Goal: Information Seeking & Learning: Learn about a topic

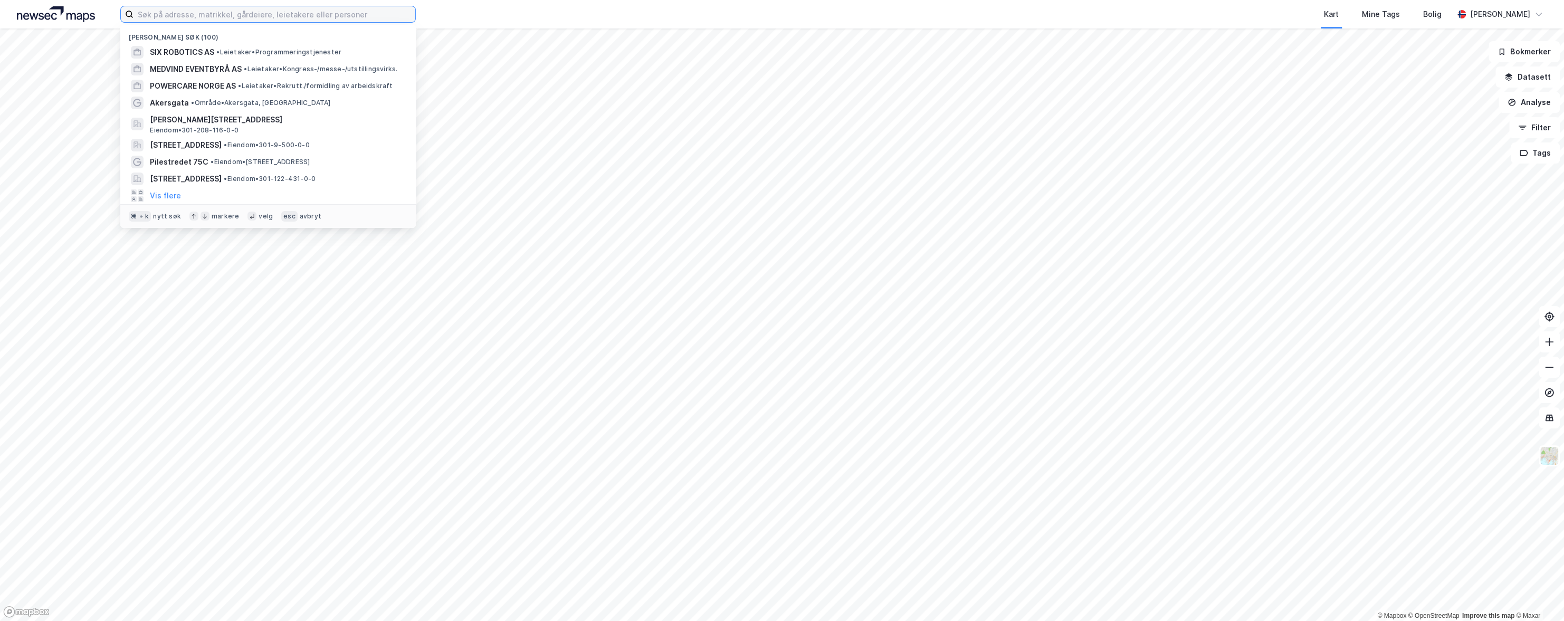
click at [220, 16] on input at bounding box center [275, 14] width 282 height 16
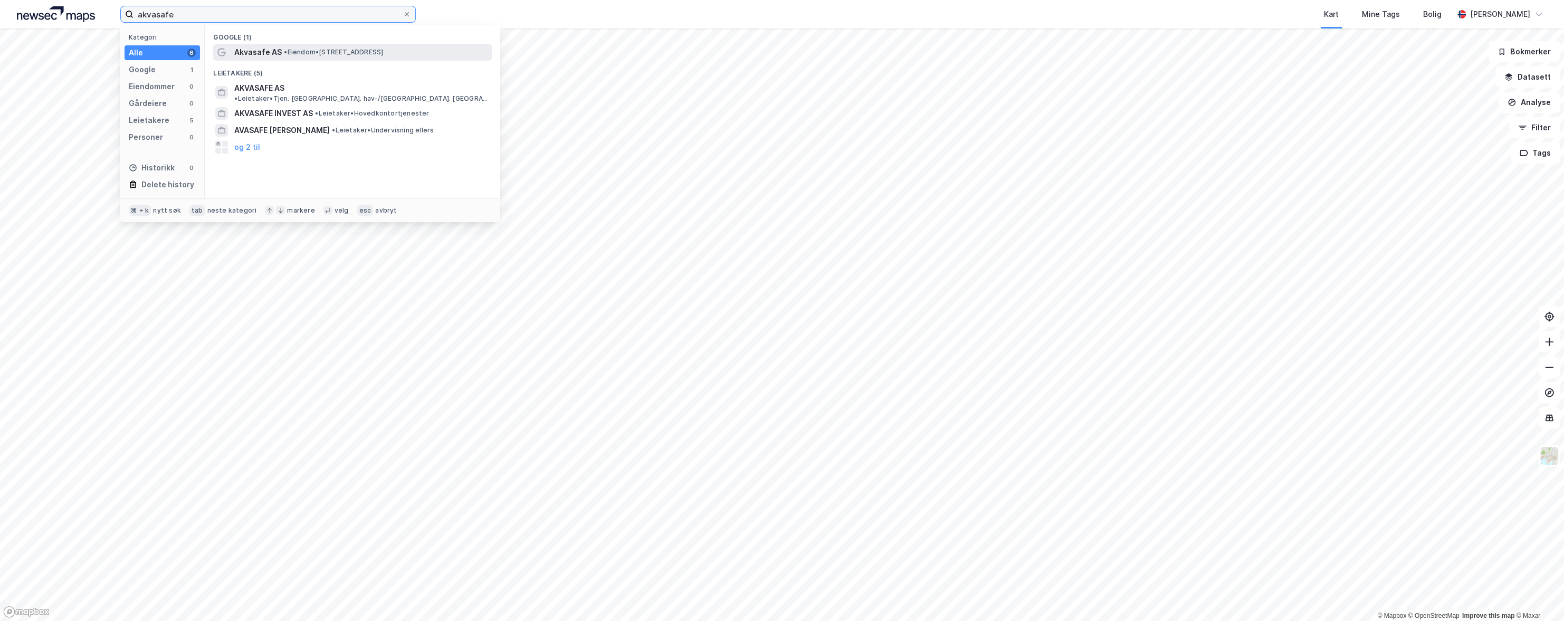
type input "akvasafe"
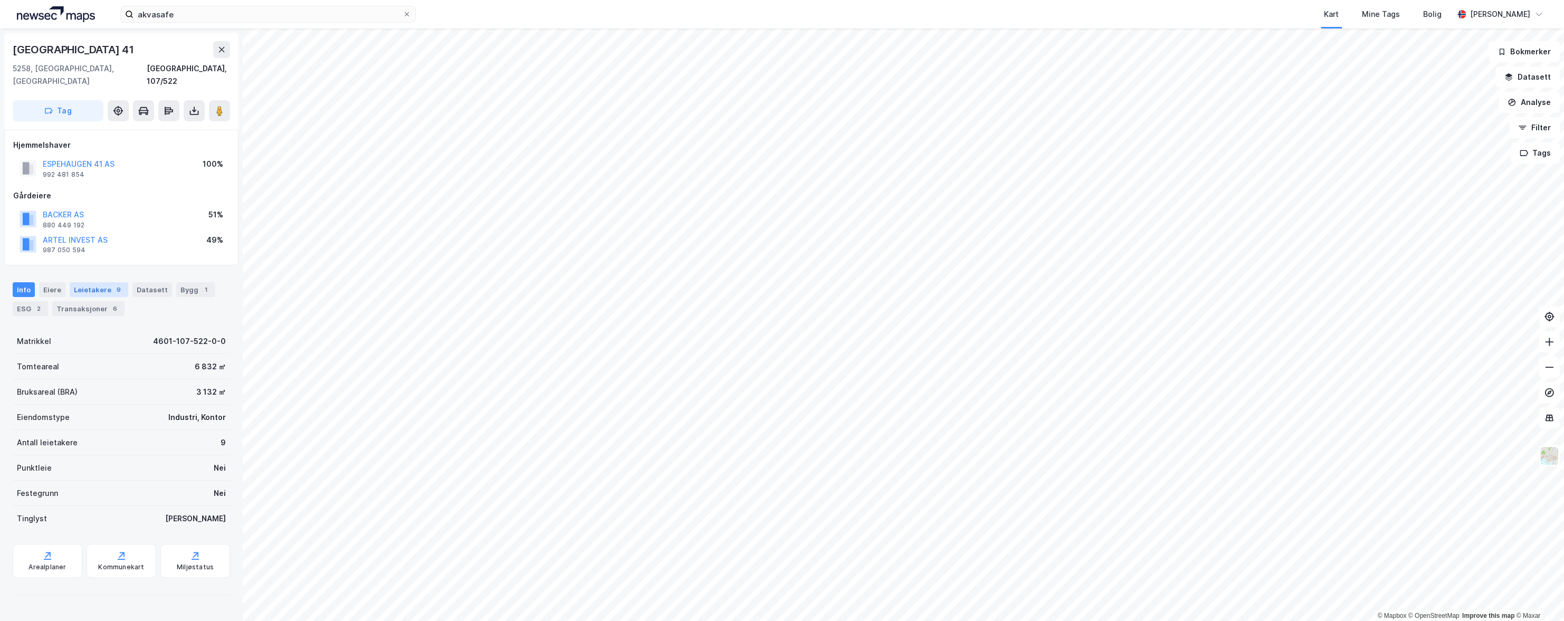
click at [86, 282] on div "Leietakere 9" at bounding box center [99, 289] width 59 height 15
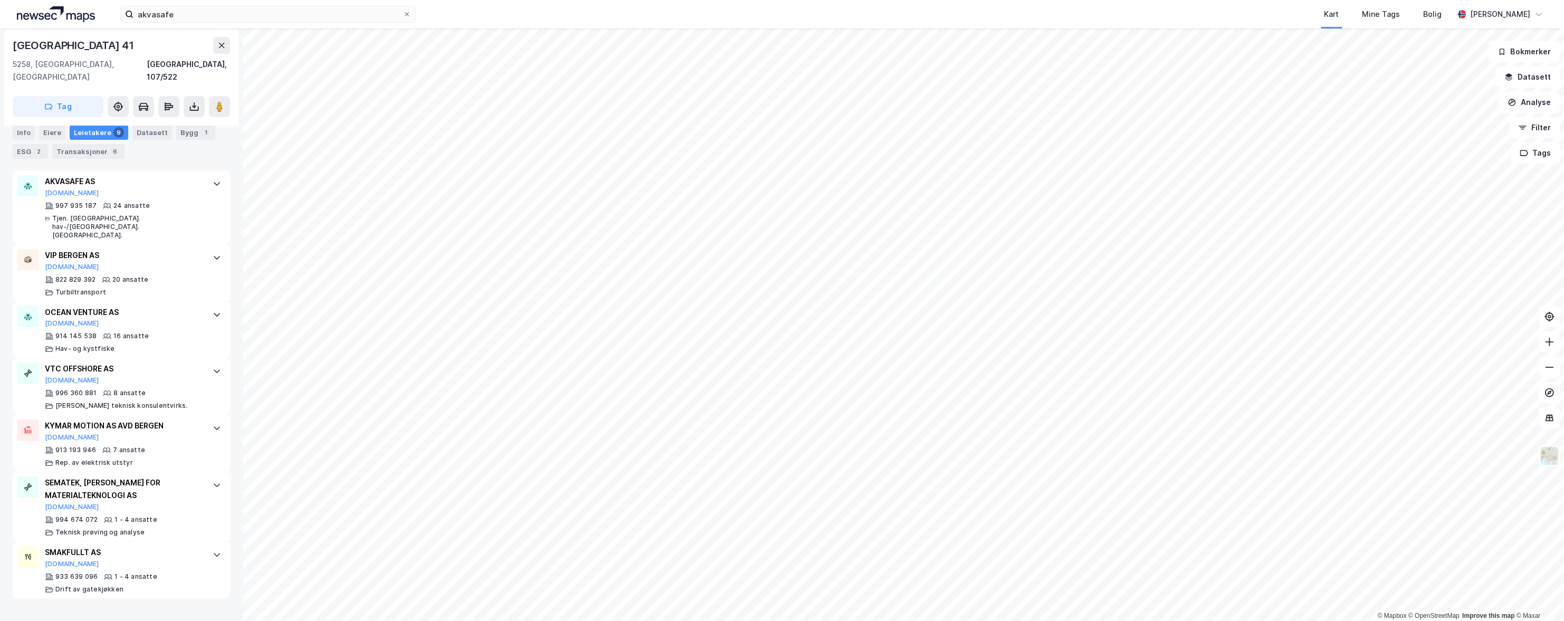
scroll to position [423, 0]
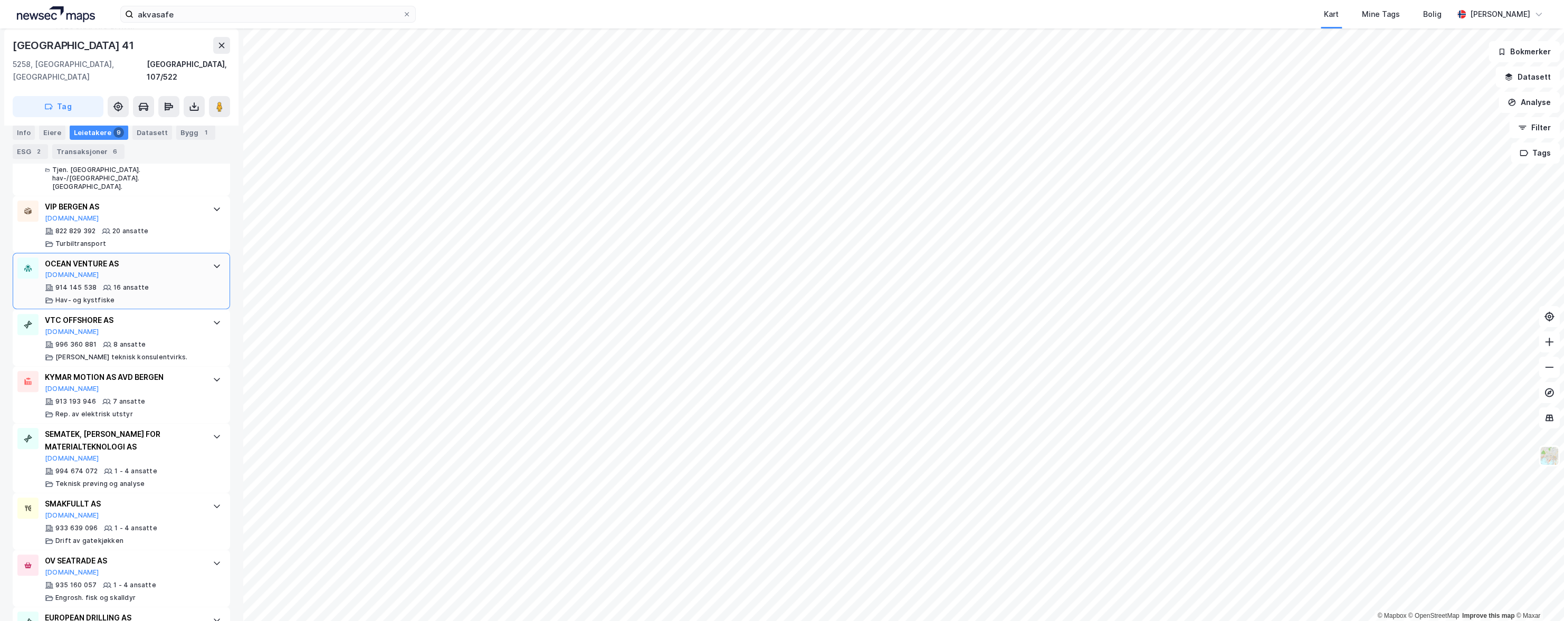
click at [122, 258] on div "OCEAN VENTURE AS" at bounding box center [123, 264] width 157 height 13
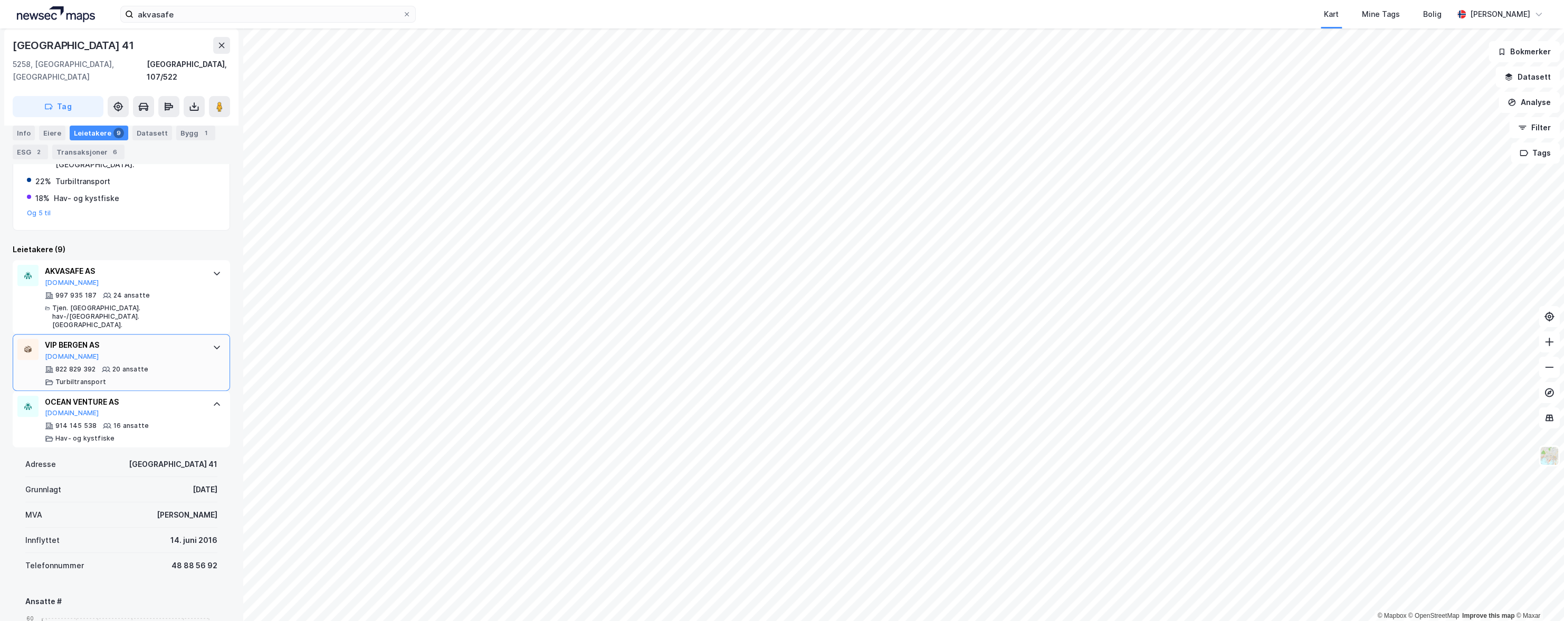
scroll to position [264, 0]
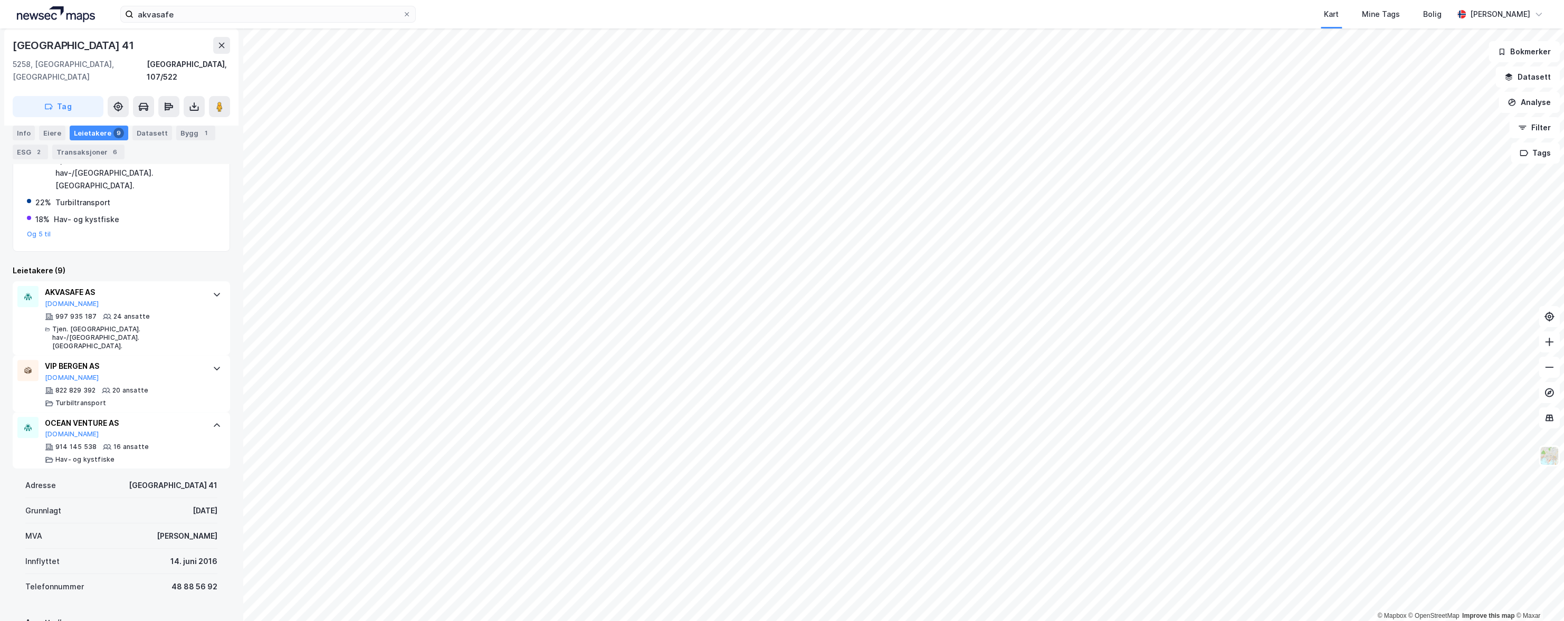
drag, startPoint x: 123, startPoint y: 265, endPoint x: 240, endPoint y: 265, distance: 116.1
click at [126, 286] on div "AKVASAFE AS Proff.no" at bounding box center [123, 297] width 157 height 22
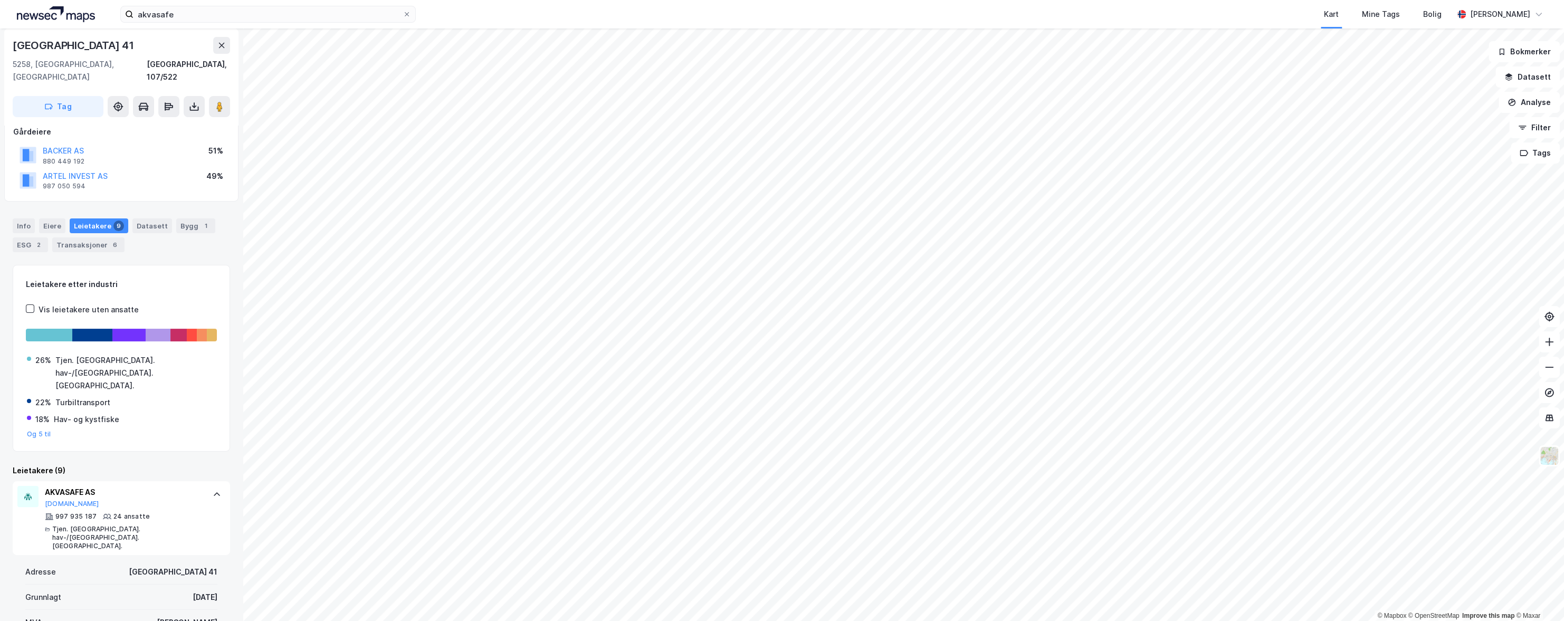
scroll to position [0, 0]
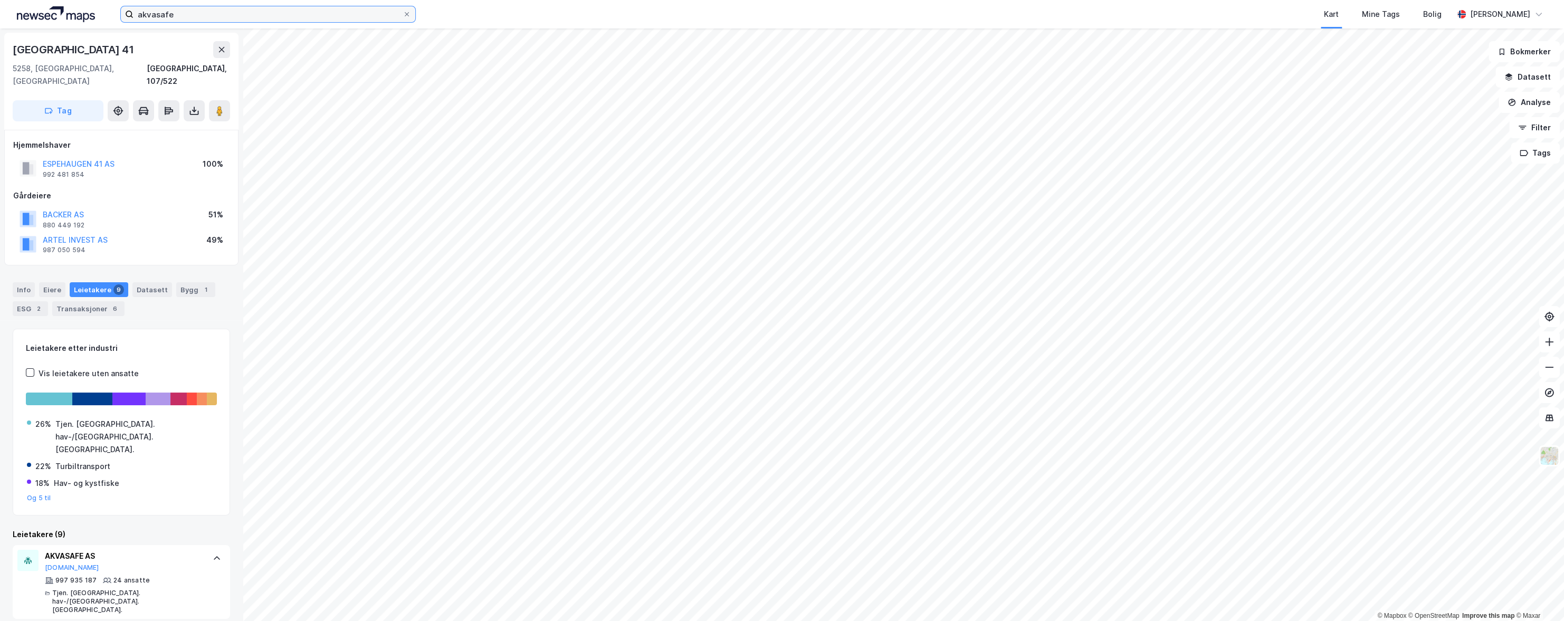
click at [206, 20] on input "akvasafe" at bounding box center [268, 14] width 269 height 16
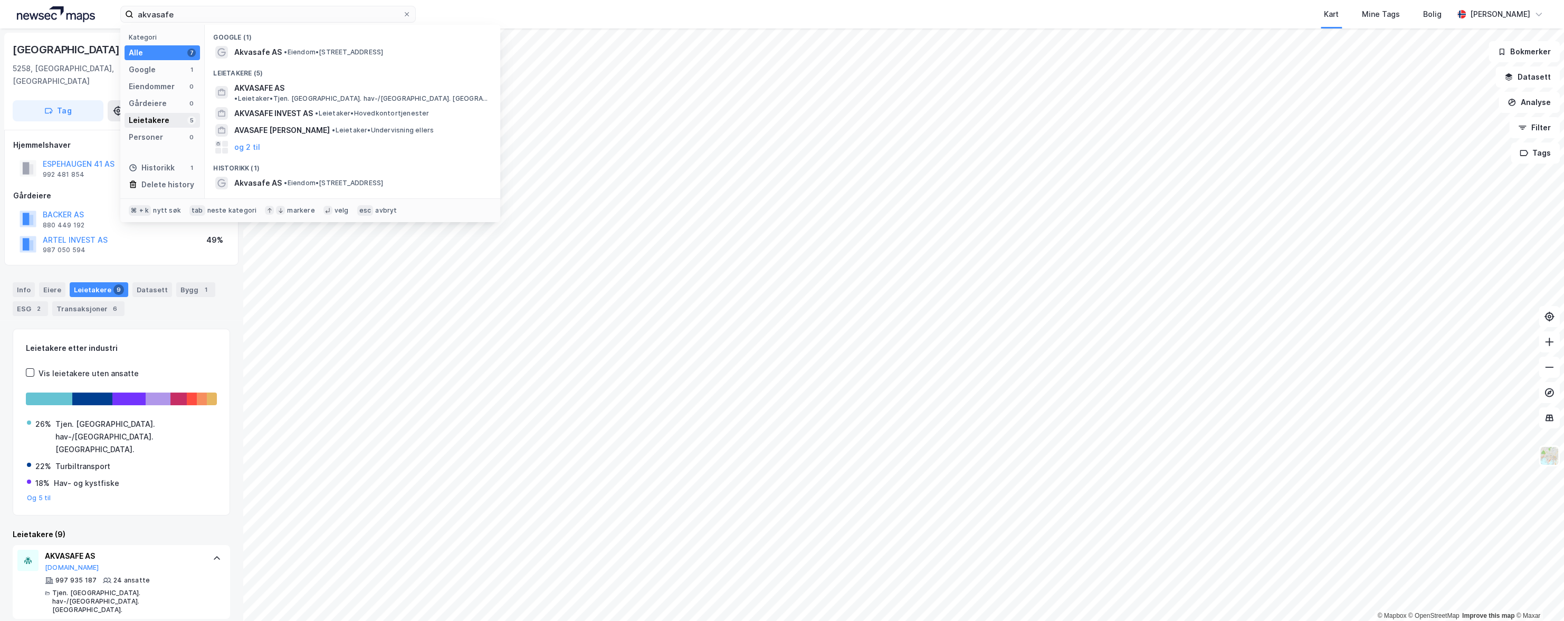
click at [148, 115] on div "Leietakere" at bounding box center [149, 120] width 41 height 13
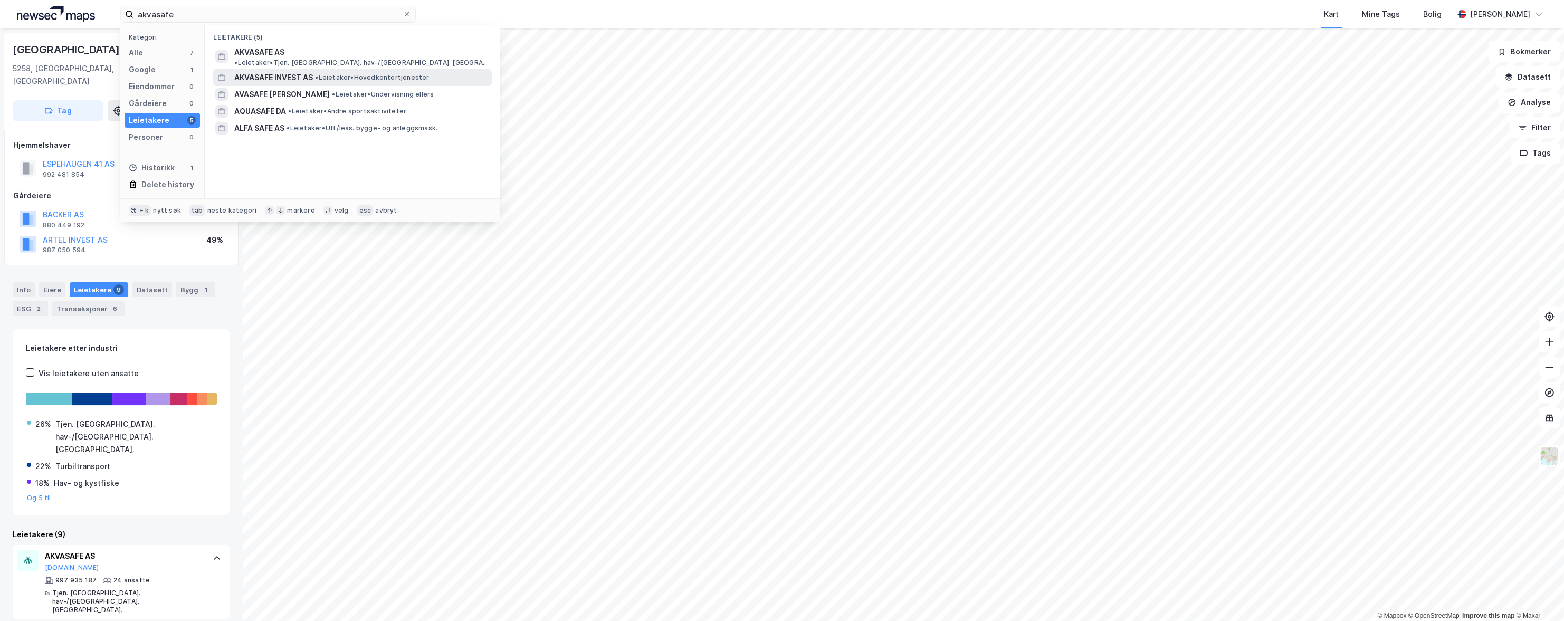
click at [243, 71] on span "AKVASAFE INVEST AS" at bounding box center [273, 77] width 79 height 13
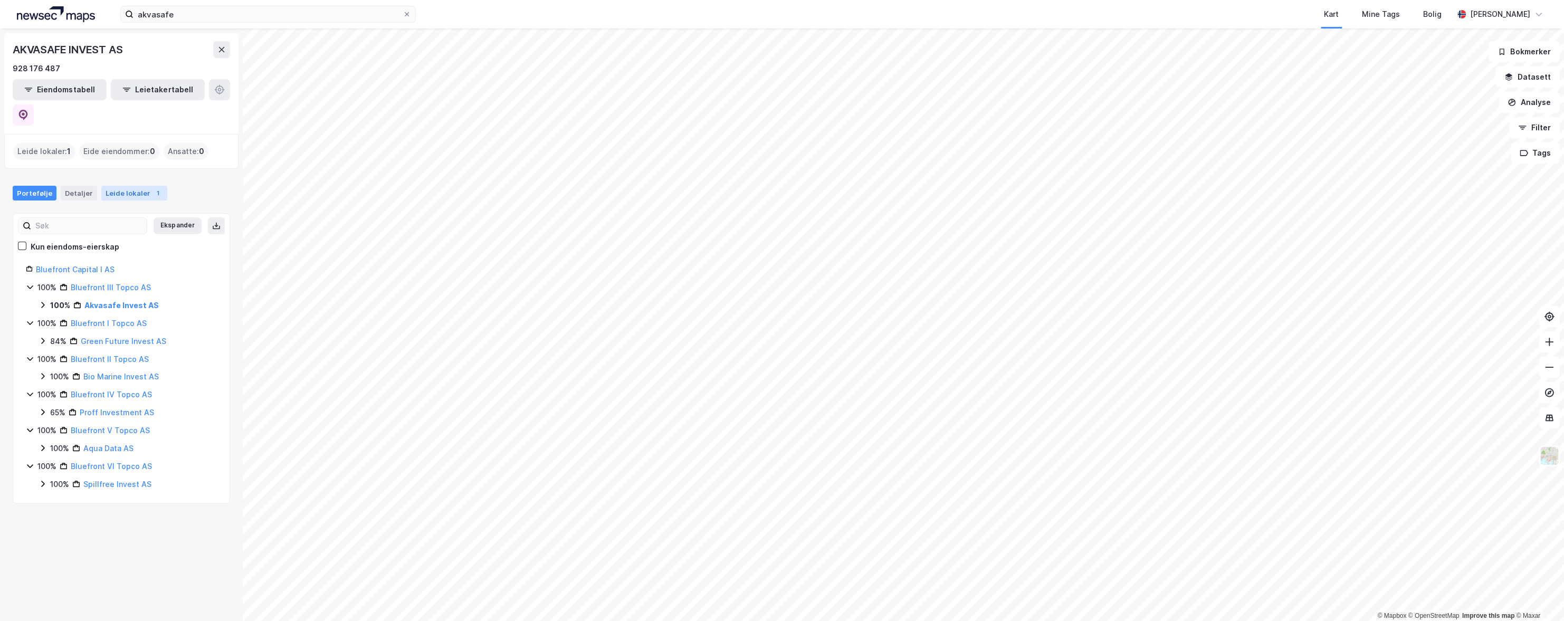
click at [117, 186] on div "Leide lokaler 1" at bounding box center [134, 193] width 66 height 15
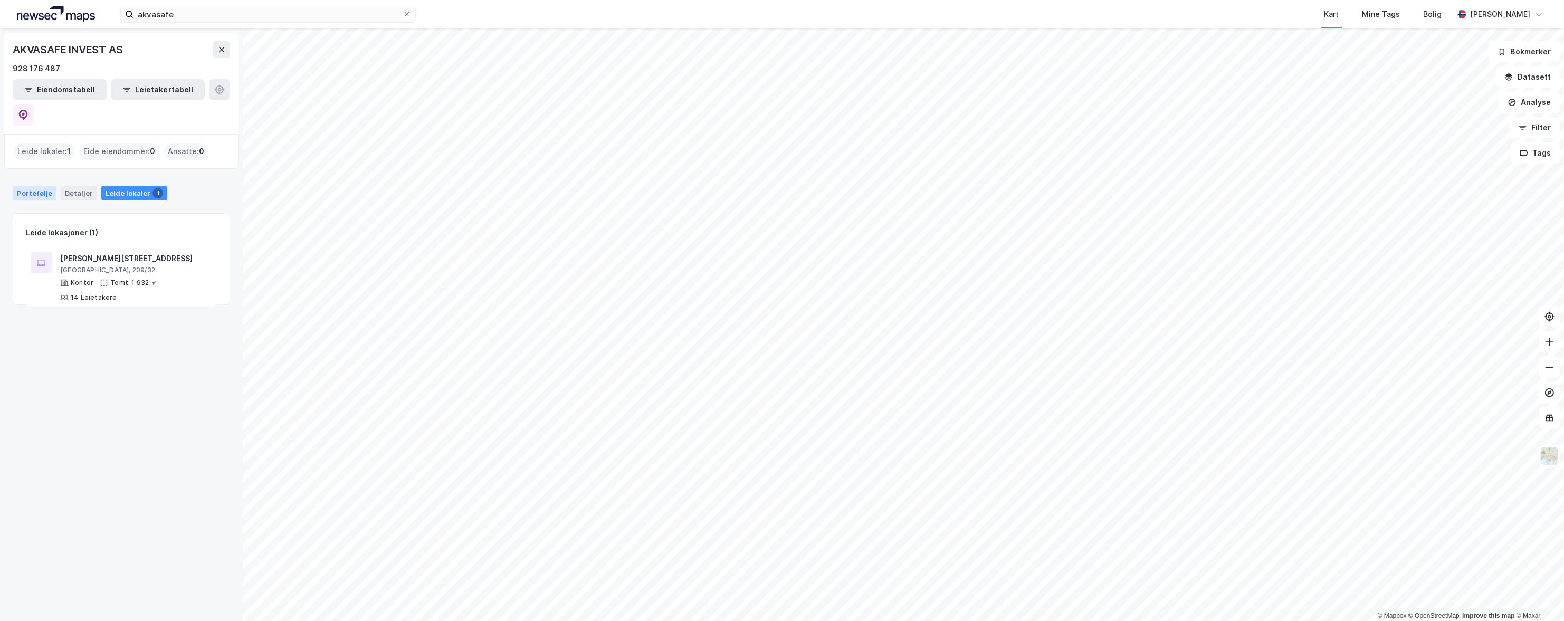
click at [33, 186] on div "Portefølje" at bounding box center [35, 193] width 44 height 15
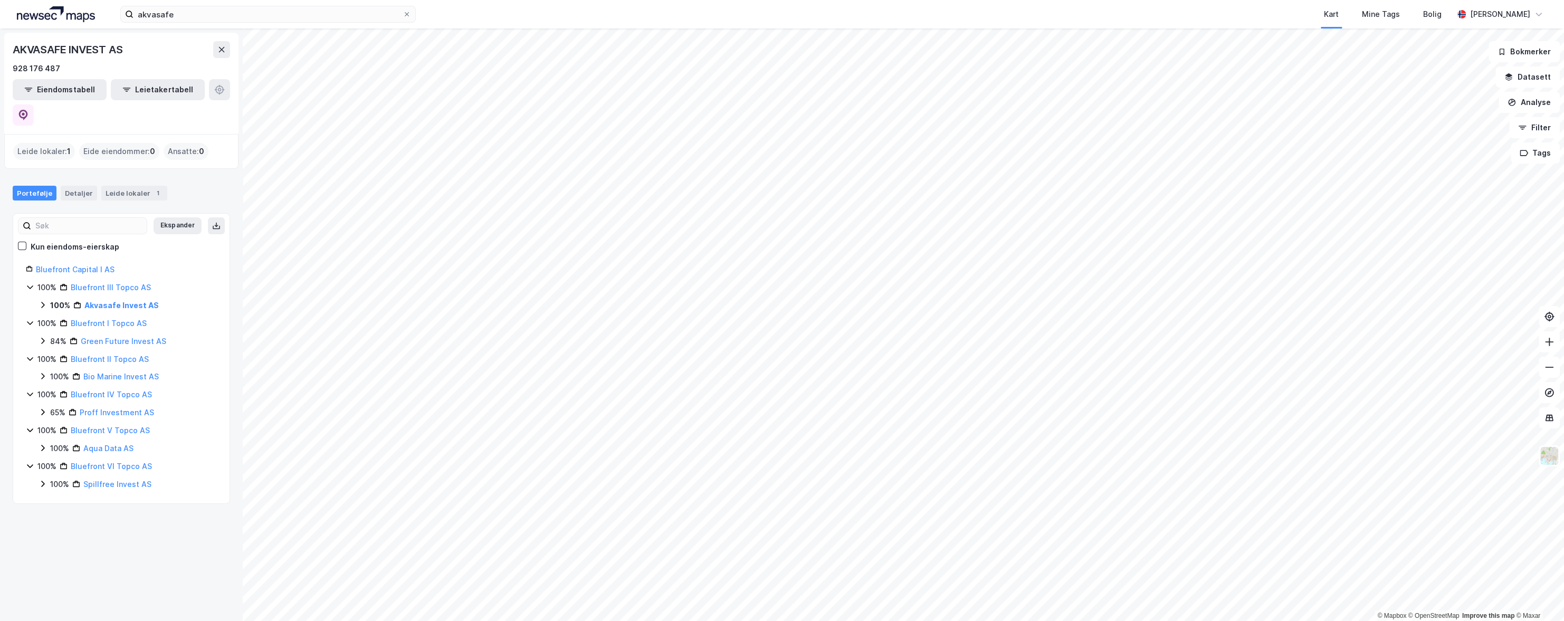
click at [47, 299] on div "100% Akvasafe Invest AS" at bounding box center [128, 305] width 178 height 13
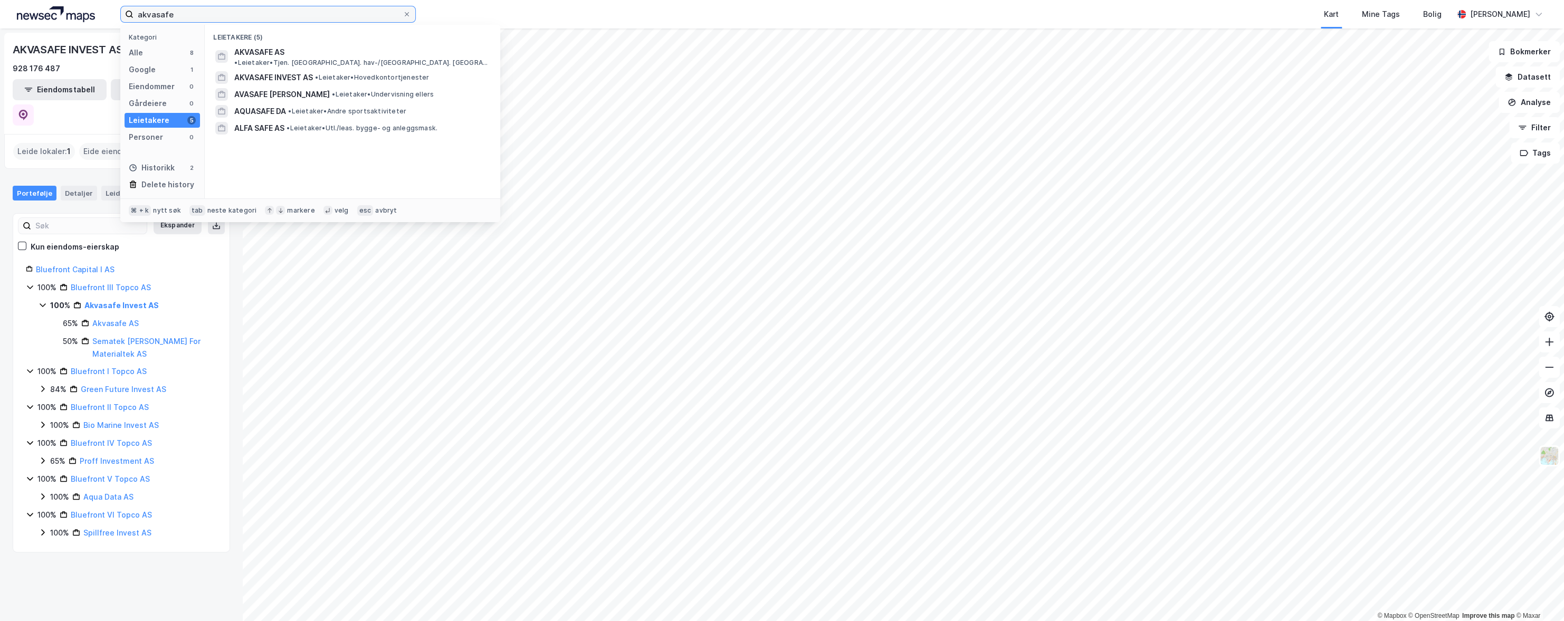
click at [184, 17] on input "akvasafe" at bounding box center [268, 14] width 269 height 16
click at [305, 59] on span "• Leietaker • Tjen. tilkn. hav-/kystbas. akvakult." at bounding box center [361, 63] width 255 height 8
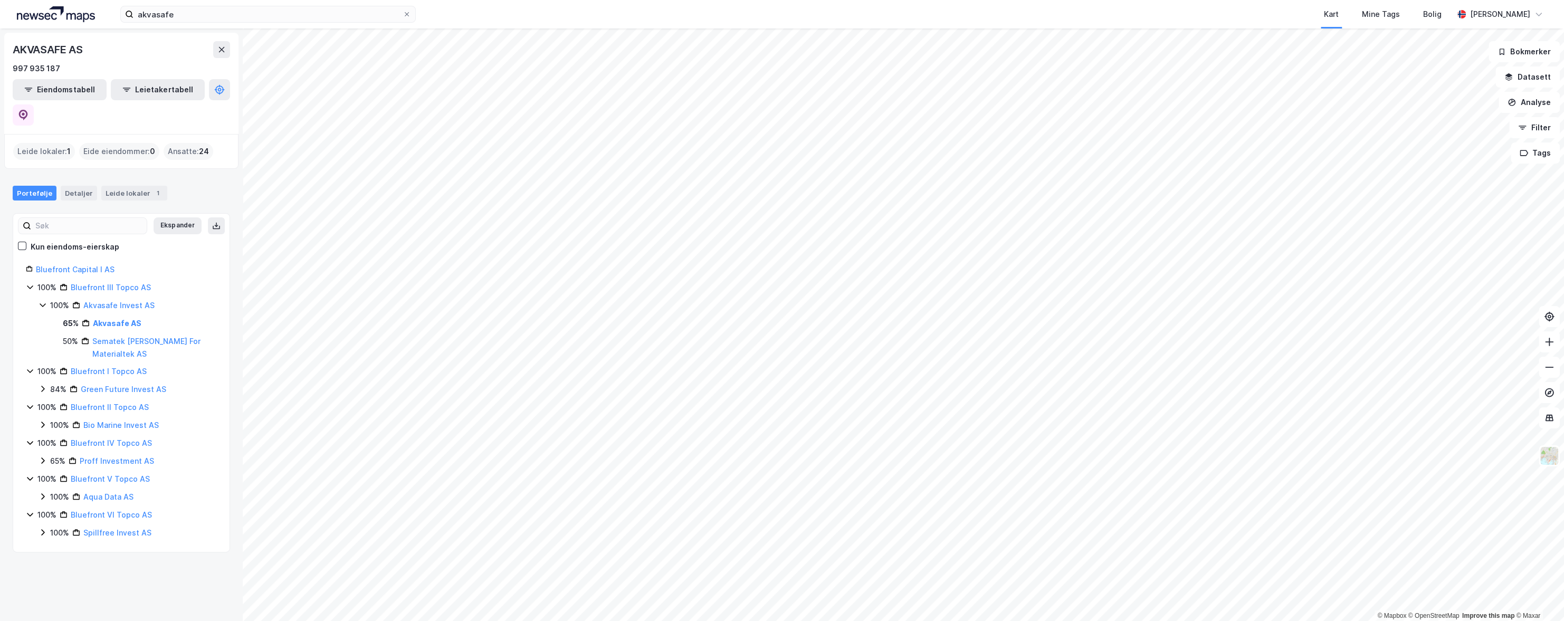
drag, startPoint x: 129, startPoint y: 168, endPoint x: 113, endPoint y: 183, distance: 21.7
click at [129, 186] on div "Leide lokaler 1" at bounding box center [134, 193] width 66 height 15
